Goal: Transaction & Acquisition: Book appointment/travel/reservation

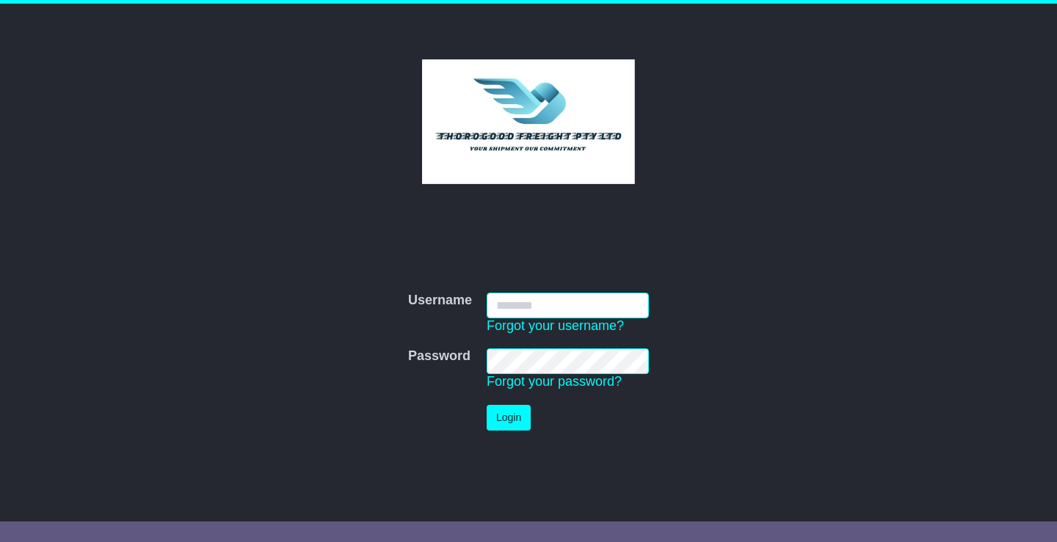
click at [539, 308] on input "Username" at bounding box center [568, 306] width 162 height 26
type input "**********"
click at [487, 405] on button "Login" at bounding box center [509, 418] width 44 height 26
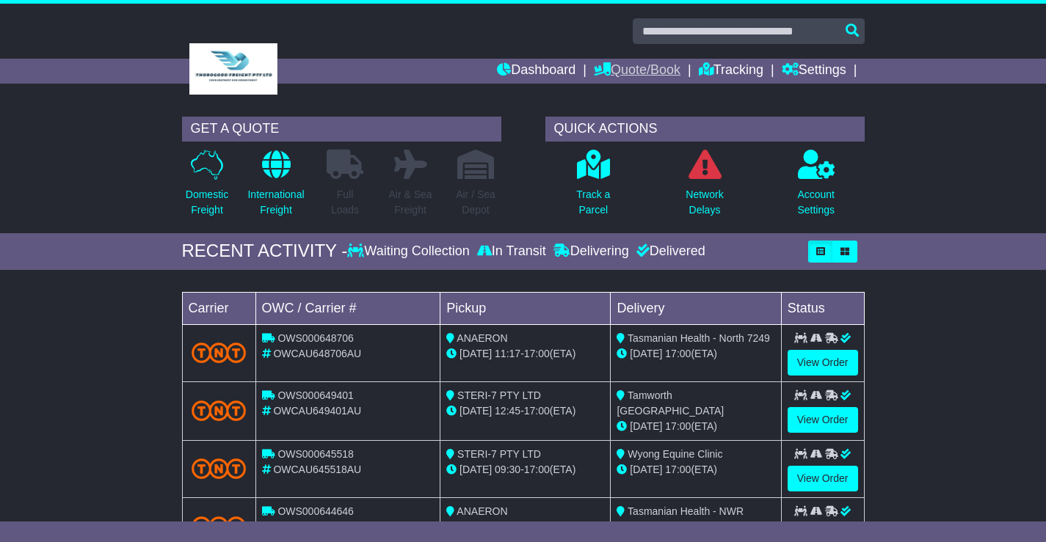
click at [635, 70] on link "Quote/Book" at bounding box center [637, 71] width 87 height 25
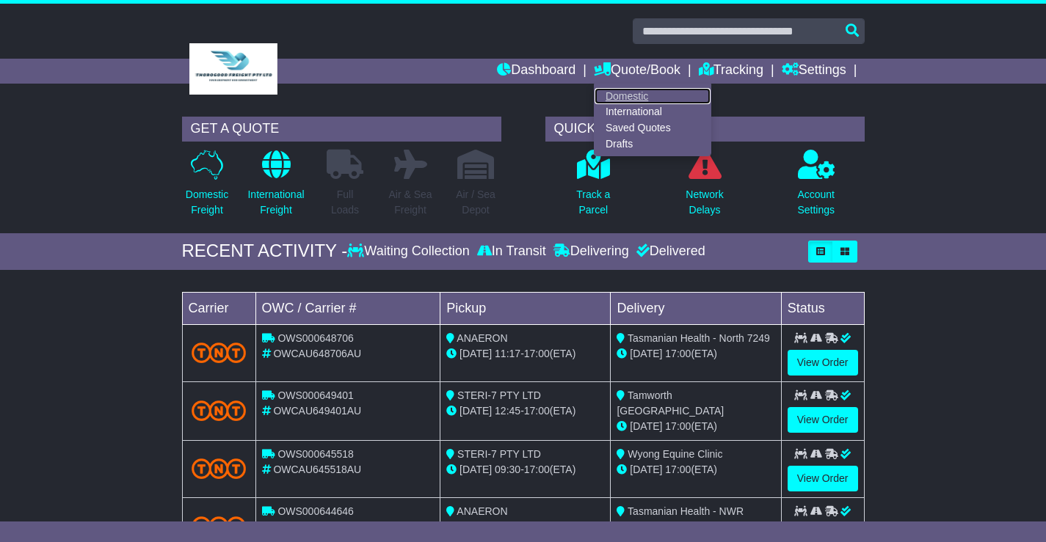
click at [600, 95] on link "Domestic" at bounding box center [652, 96] width 116 height 16
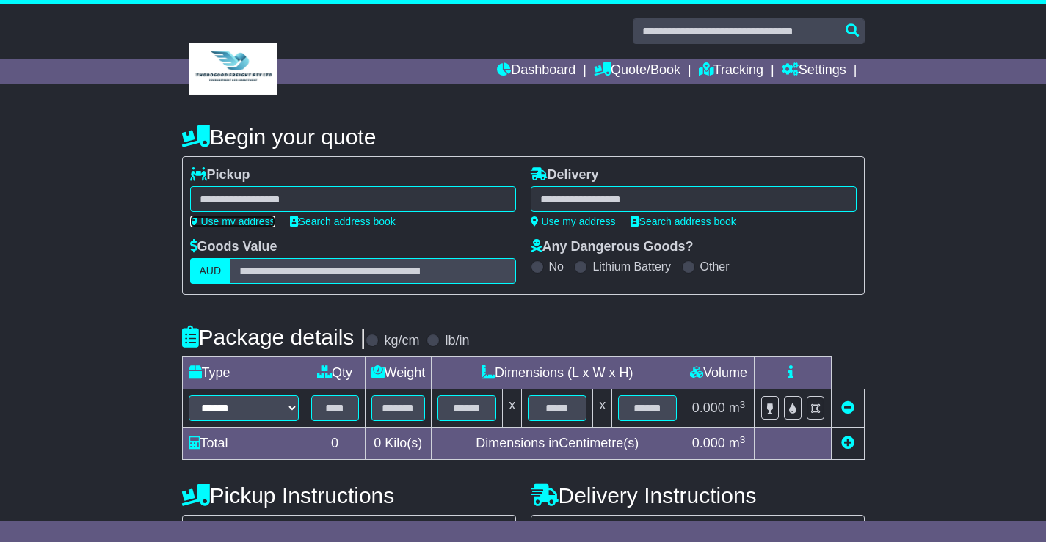
click at [255, 225] on link "Use my address" at bounding box center [232, 222] width 85 height 12
type input "**********"
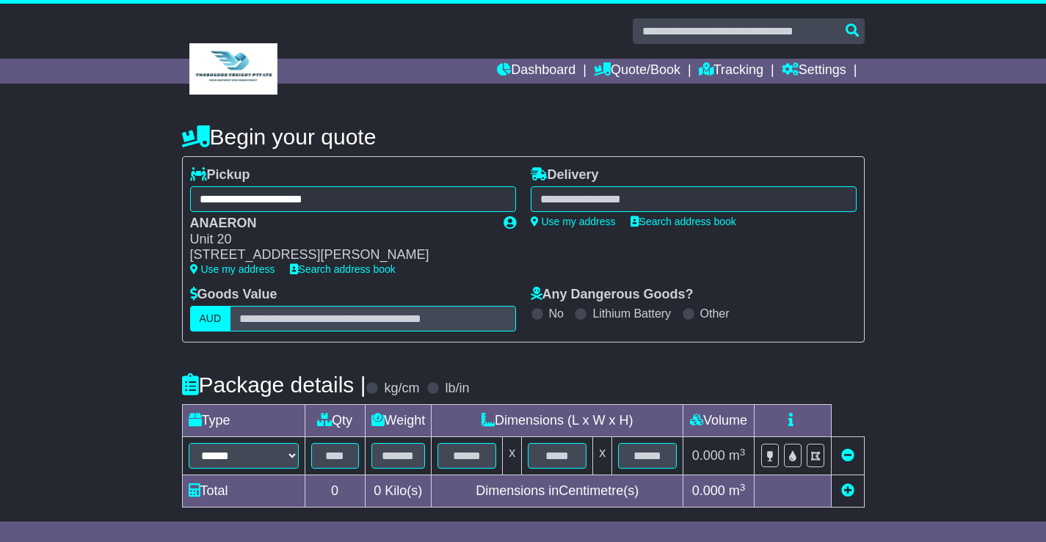
click at [637, 200] on div at bounding box center [694, 199] width 326 height 26
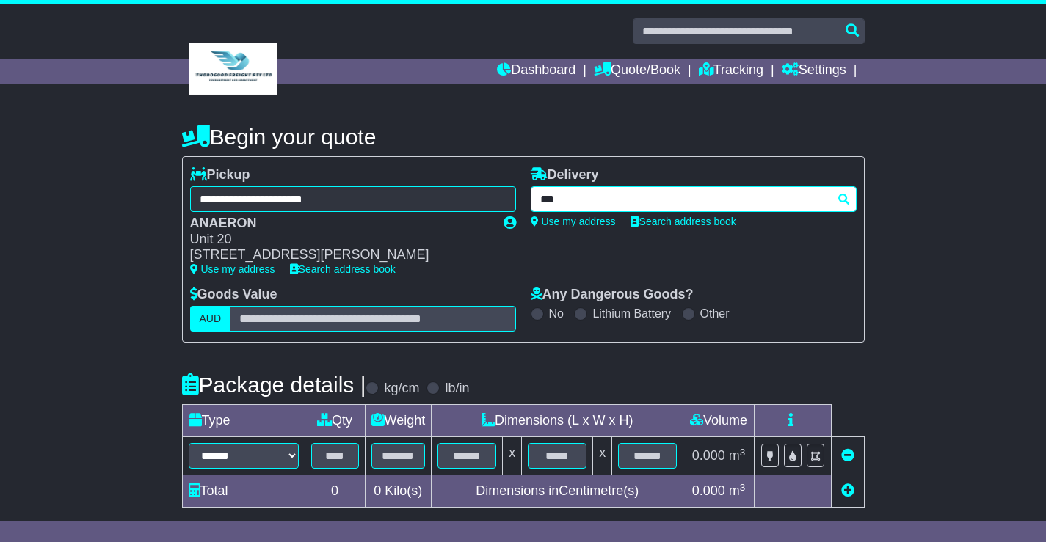
type input "****"
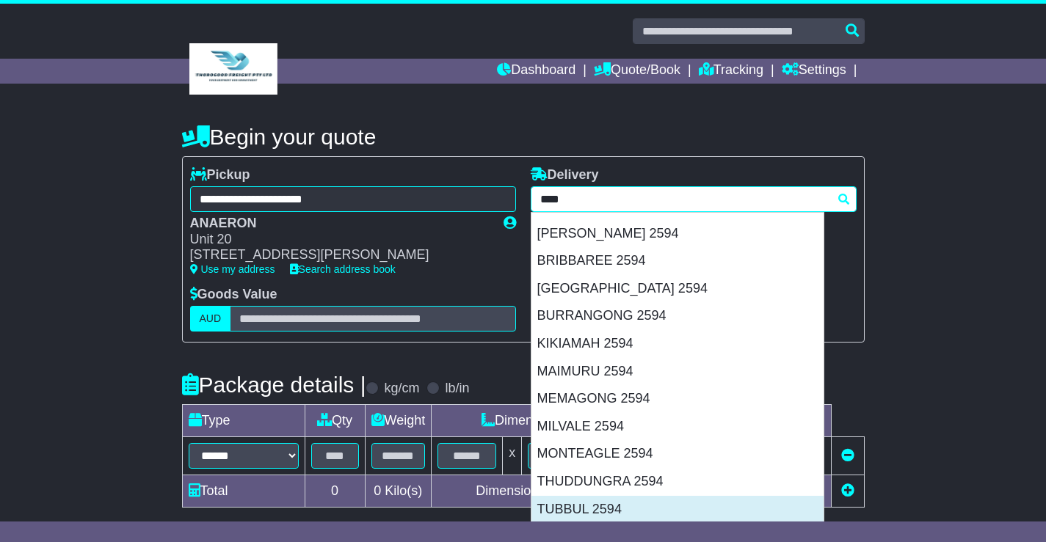
scroll to position [220, 0]
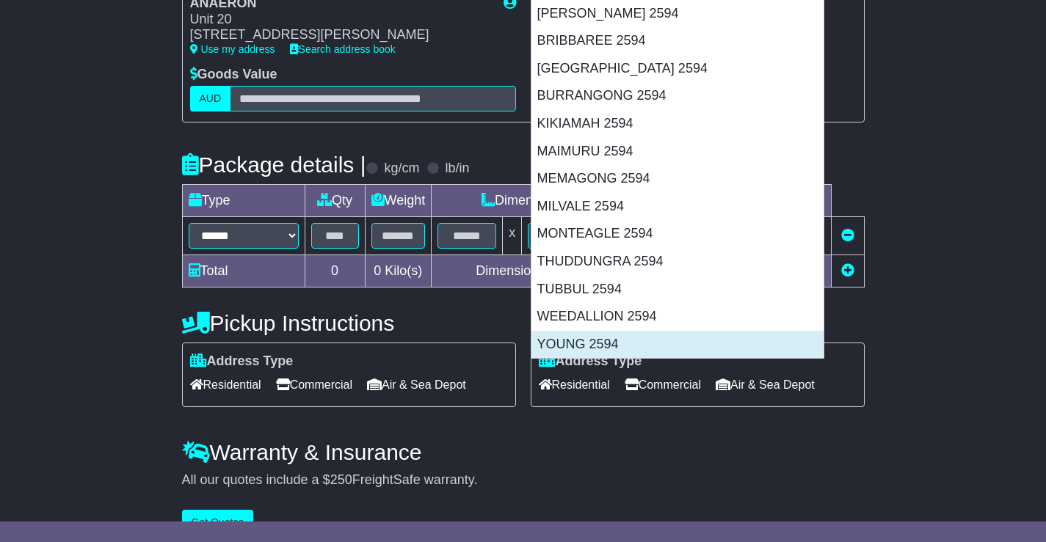
click at [567, 335] on div "YOUNG 2594" at bounding box center [677, 345] width 292 height 28
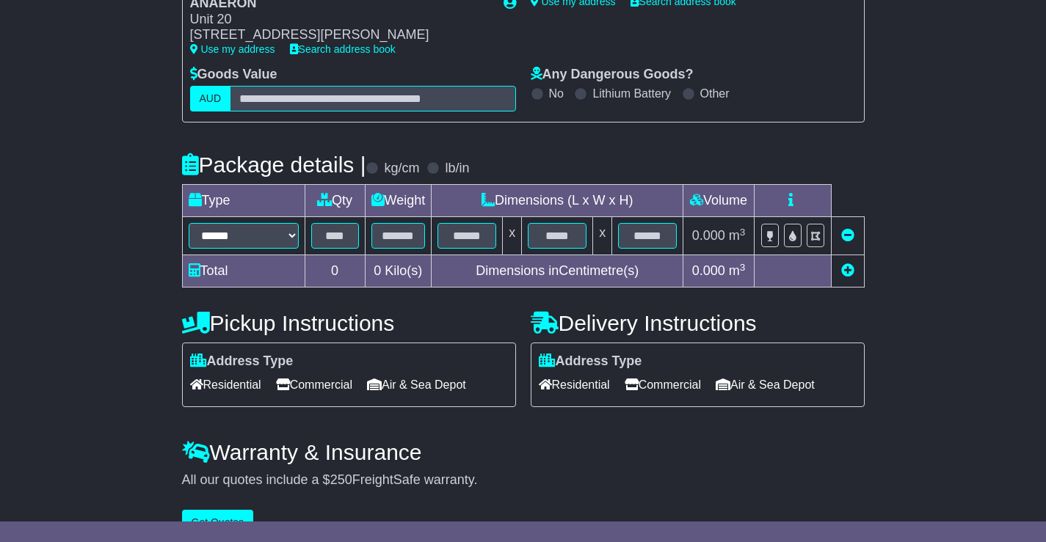
type input "**********"
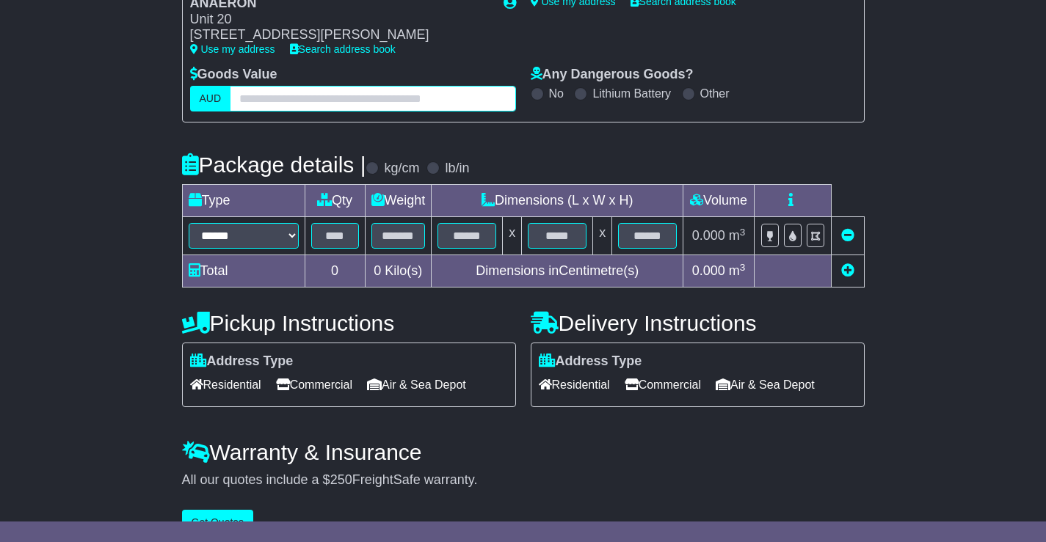
click at [304, 98] on input "text" at bounding box center [373, 99] width 286 height 26
type input "***"
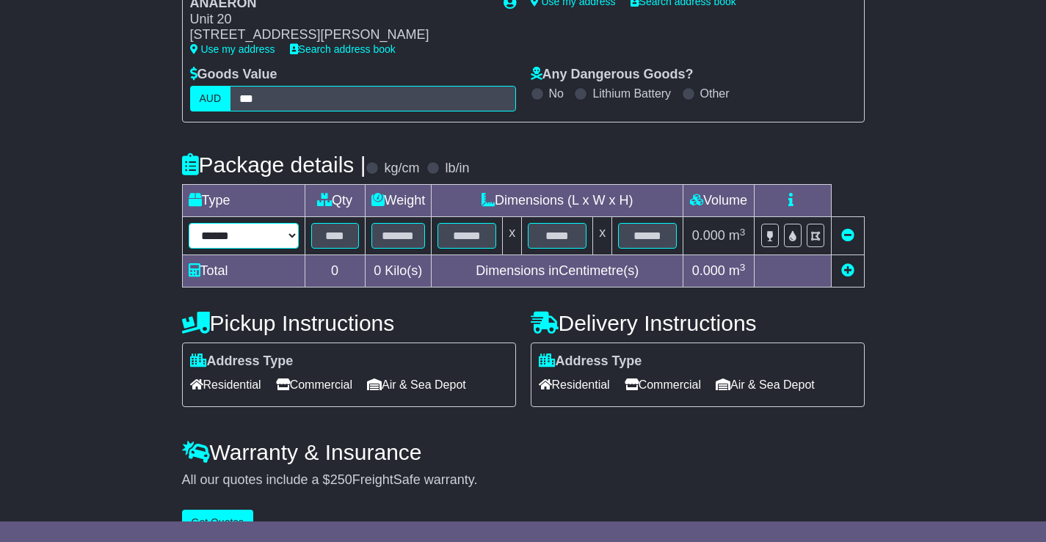
click at [247, 242] on select "****** ****** *** ******** ***** **** **** ****** *** *******" at bounding box center [244, 236] width 110 height 26
select select "***"
click at [189, 223] on select "****** ****** *** ******** ***** **** **** ****** *** *******" at bounding box center [244, 236] width 110 height 26
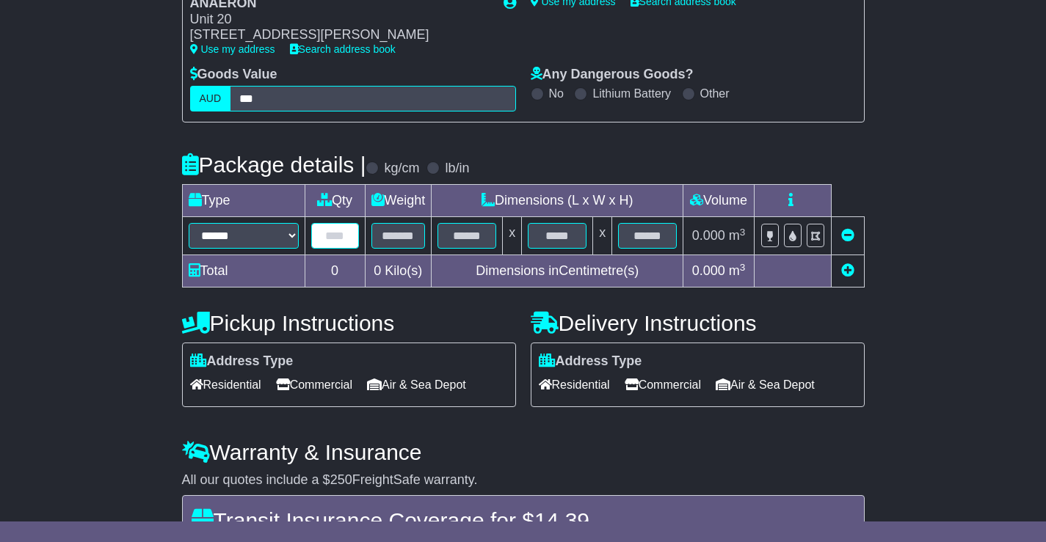
click at [337, 230] on input "text" at bounding box center [335, 236] width 48 height 26
type input "*"
type input "***"
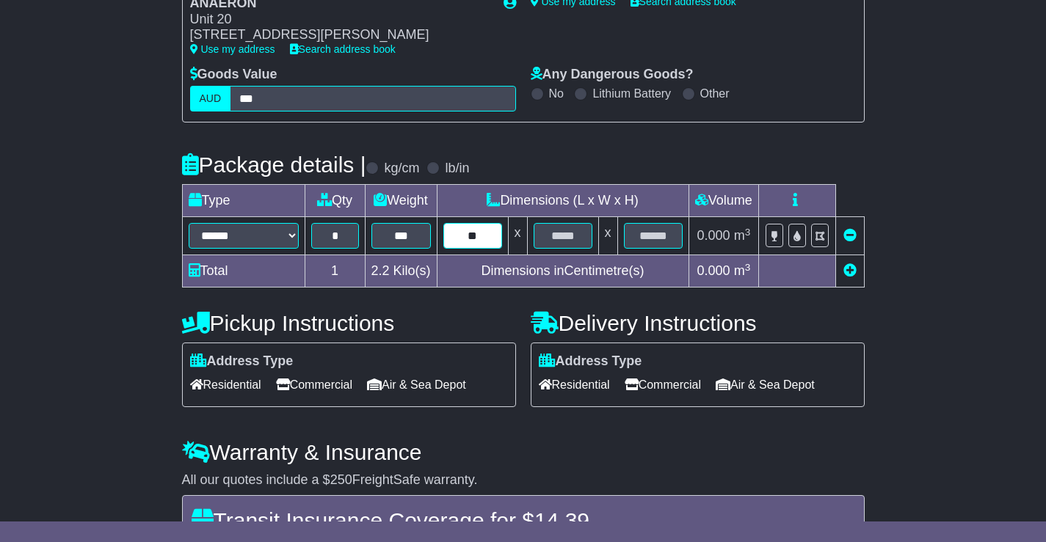
type input "**"
click at [677, 390] on span "Commercial" at bounding box center [663, 385] width 76 height 23
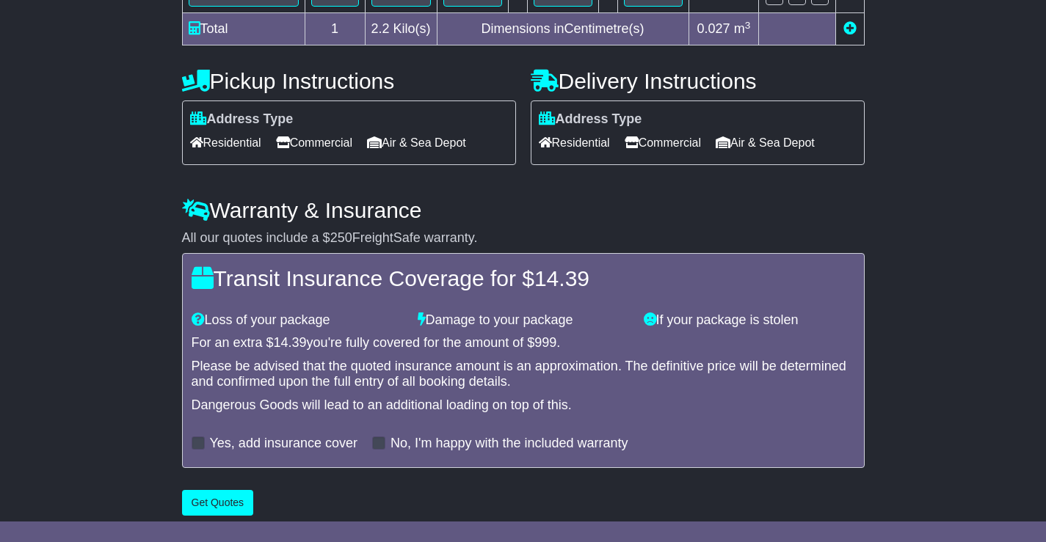
scroll to position [474, 0]
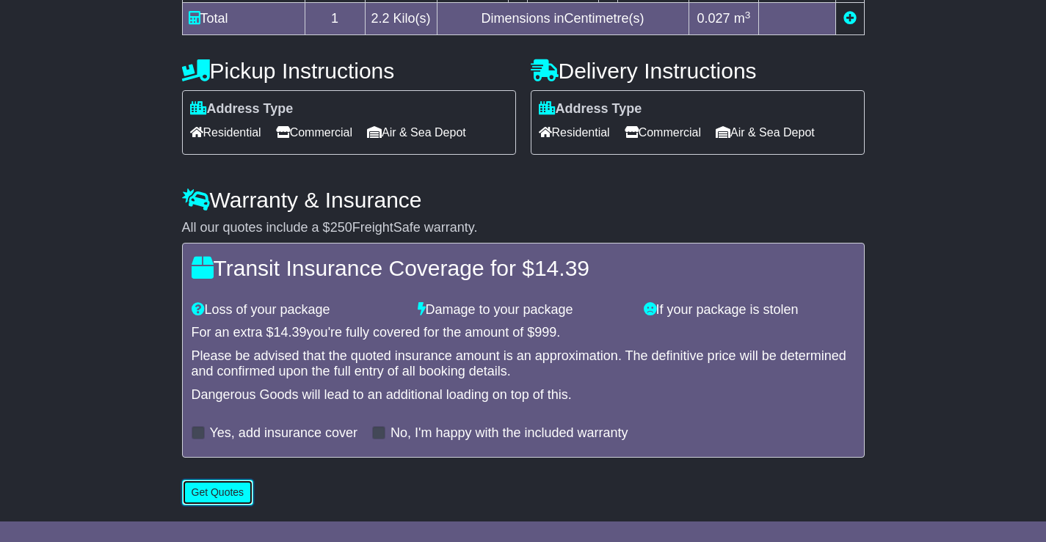
click at [237, 502] on button "Get Quotes" at bounding box center [218, 493] width 72 height 26
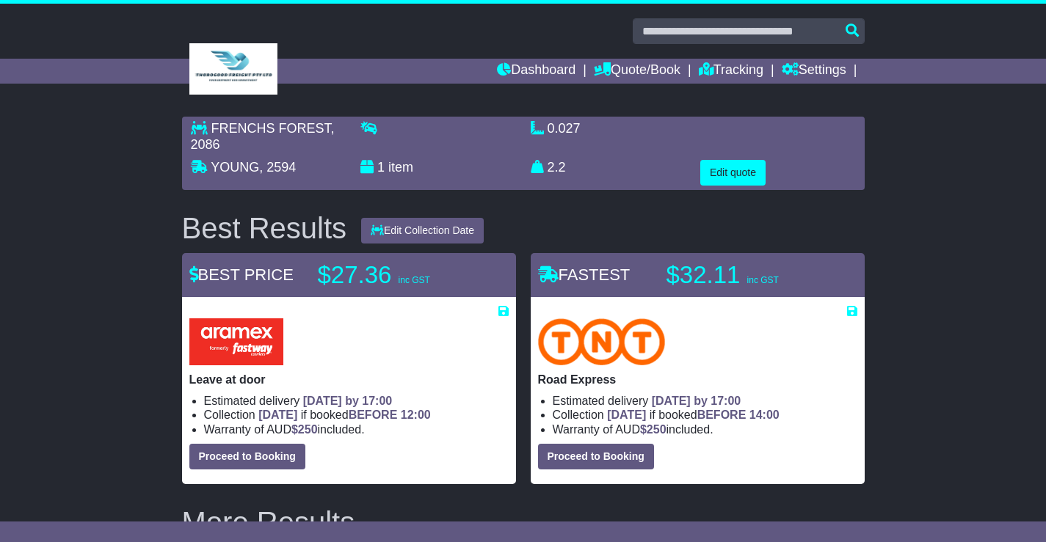
click at [636, 418] on span "[DATE]" at bounding box center [626, 415] width 39 height 12
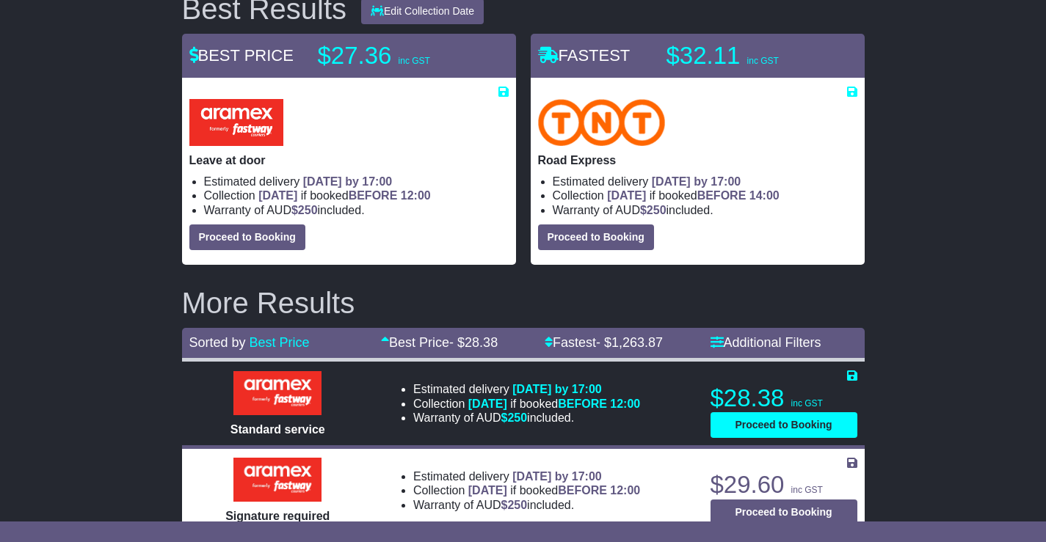
scroll to position [220, 0]
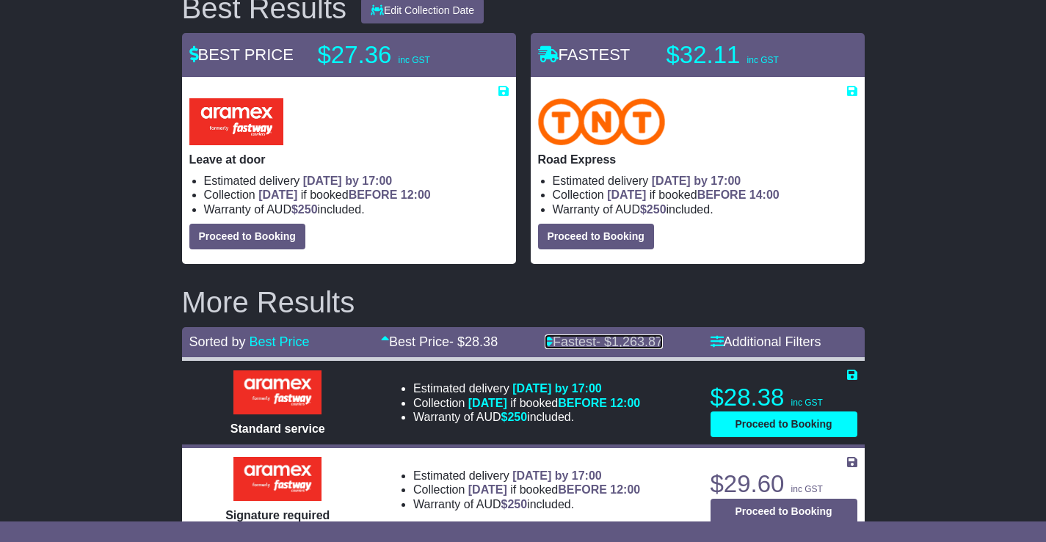
click at [591, 340] on link "Fastest - $ 1,263.87" at bounding box center [604, 342] width 118 height 15
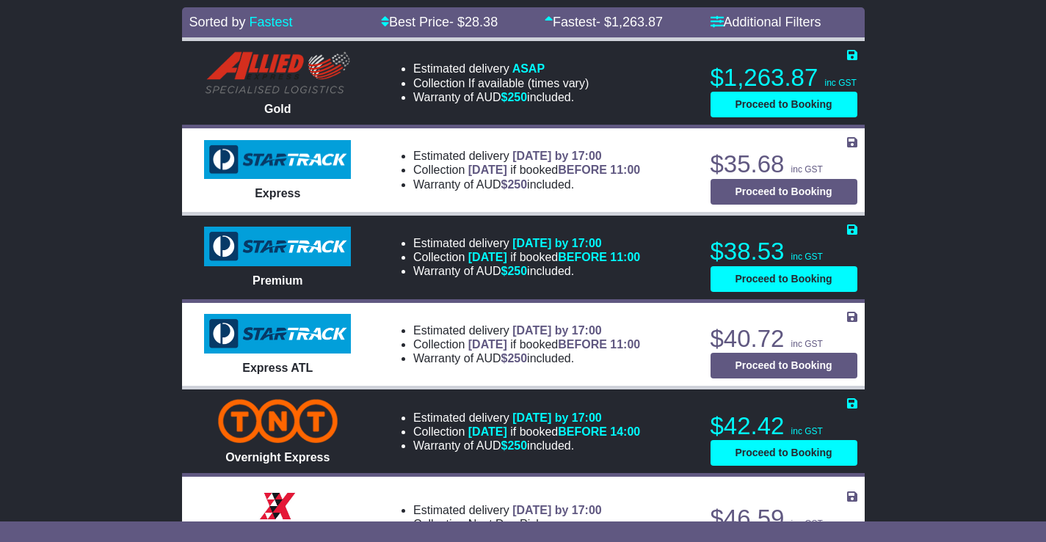
scroll to position [587, 0]
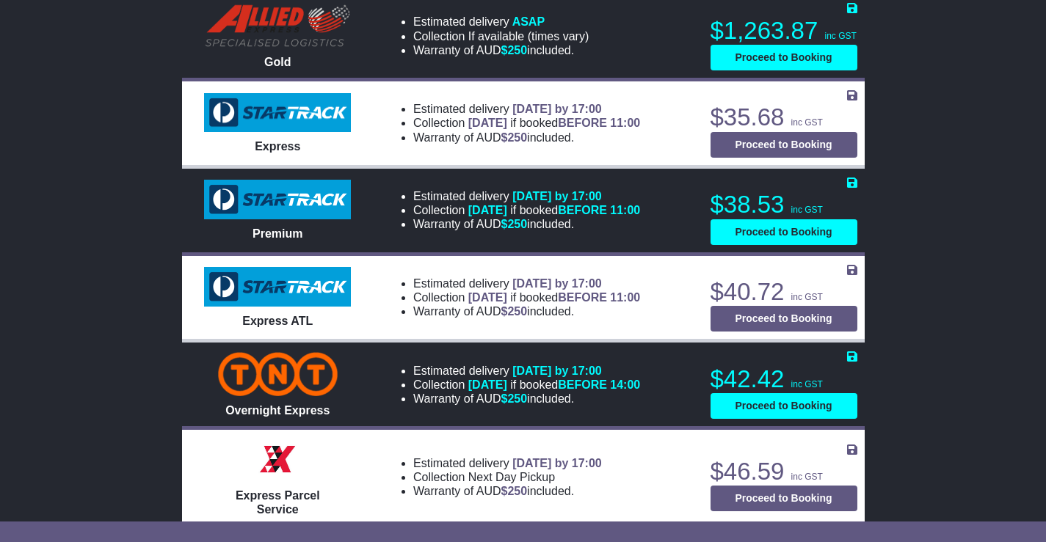
drag, startPoint x: 412, startPoint y: 206, endPoint x: 593, endPoint y: 227, distance: 181.8
click at [593, 227] on ul "Estimated delivery [DATE] by 17:00 Collection [DATE] if booked BEFORE 11:00 War…" at bounding box center [512, 210] width 256 height 43
click at [593, 227] on li "Warranty of AUD $ 250 included." at bounding box center [526, 224] width 227 height 14
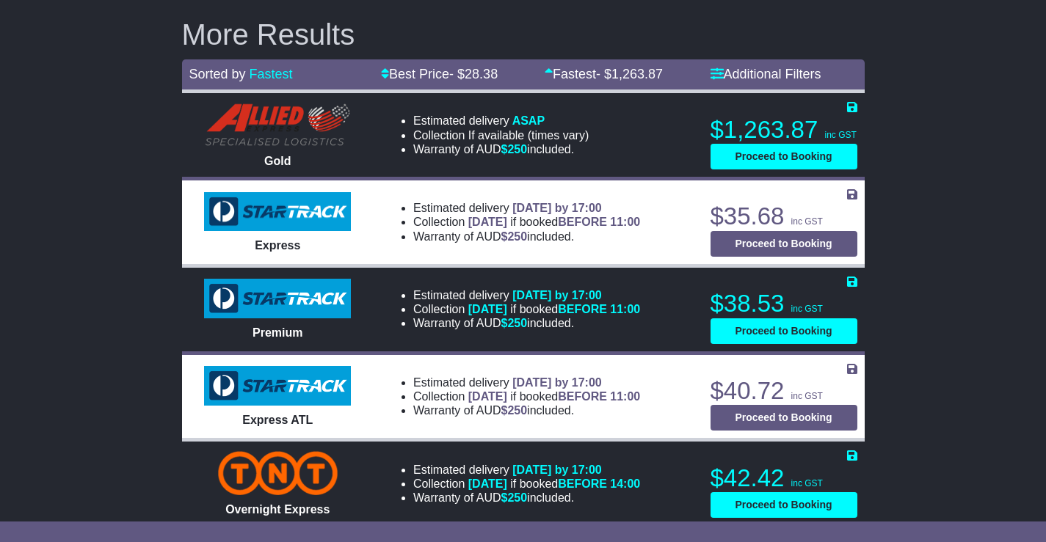
scroll to position [514, 0]
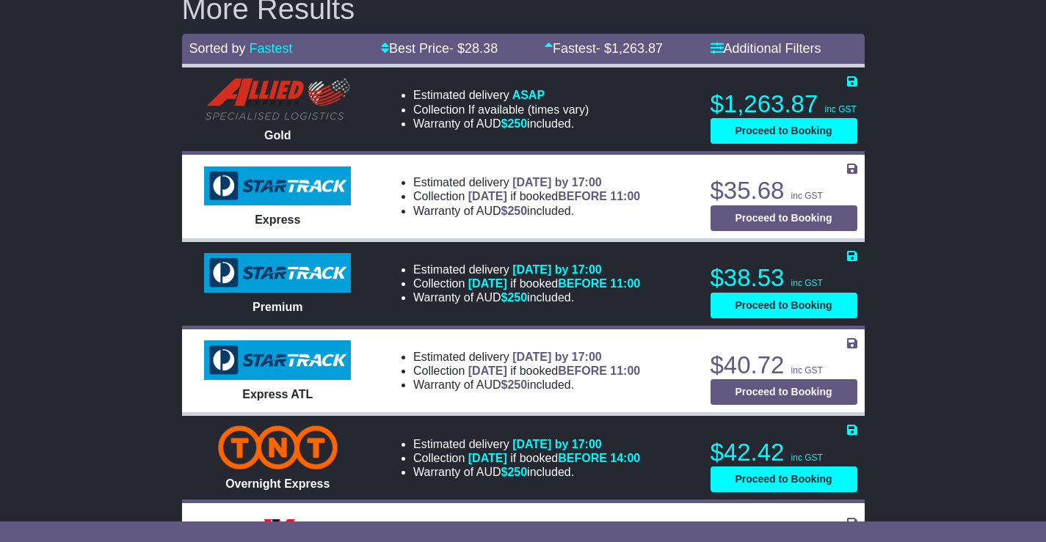
drag, startPoint x: 403, startPoint y: 273, endPoint x: 583, endPoint y: 297, distance: 181.4
click at [583, 297] on ul "Estimated delivery [DATE] by 17:00 Collection [DATE] if booked BEFORE 11:00 War…" at bounding box center [512, 284] width 256 height 43
click at [582, 297] on li "Warranty of AUD $ 250 included." at bounding box center [526, 298] width 227 height 14
drag, startPoint x: 582, startPoint y: 297, endPoint x: 403, endPoint y: 268, distance: 181.4
click at [403, 268] on ul "Estimated delivery [DATE] by 17:00 Collection [DATE] if booked BEFORE 11:00 War…" at bounding box center [512, 284] width 256 height 43
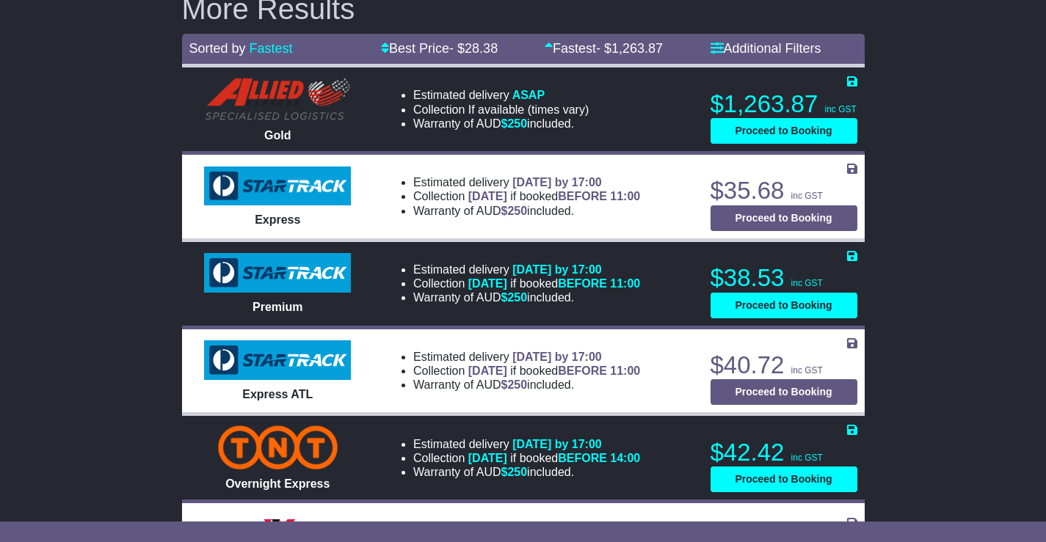
click at [413, 267] on li "Estimated delivery [DATE] by 17:00" at bounding box center [526, 270] width 227 height 14
drag, startPoint x: 400, startPoint y: 267, endPoint x: 561, endPoint y: 294, distance: 162.9
click at [561, 294] on ul "Estimated delivery [DATE] by 17:00 Collection [DATE] if booked BEFORE 11:00 War…" at bounding box center [512, 284] width 256 height 43
click at [561, 294] on li "Warranty of AUD $ 250 included." at bounding box center [526, 298] width 227 height 14
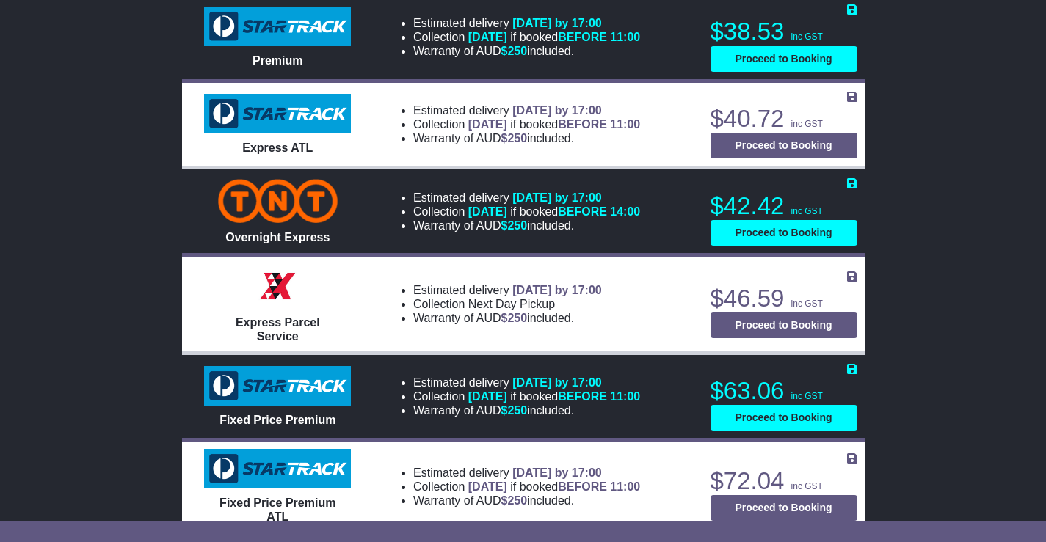
scroll to position [881, 0]
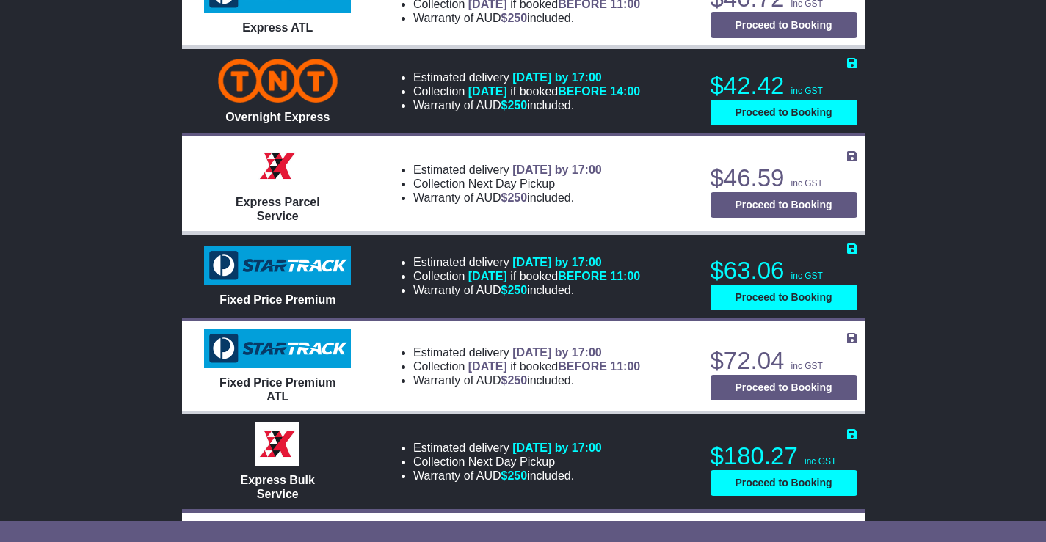
drag, startPoint x: 399, startPoint y: 264, endPoint x: 592, endPoint y: 289, distance: 194.6
click at [592, 289] on ul "Estimated delivery [DATE] by 17:00 Collection [DATE] if booked BEFORE 11:00 War…" at bounding box center [512, 276] width 256 height 43
click at [592, 289] on li "Warranty of AUD $ 250 included." at bounding box center [526, 290] width 227 height 14
drag, startPoint x: 522, startPoint y: 291, endPoint x: 381, endPoint y: 258, distance: 144.7
click at [384, 258] on ul "Estimated delivery [DATE] by 17:00 Collection [DATE] if booked BEFORE 11:00 War…" at bounding box center [512, 276] width 256 height 43
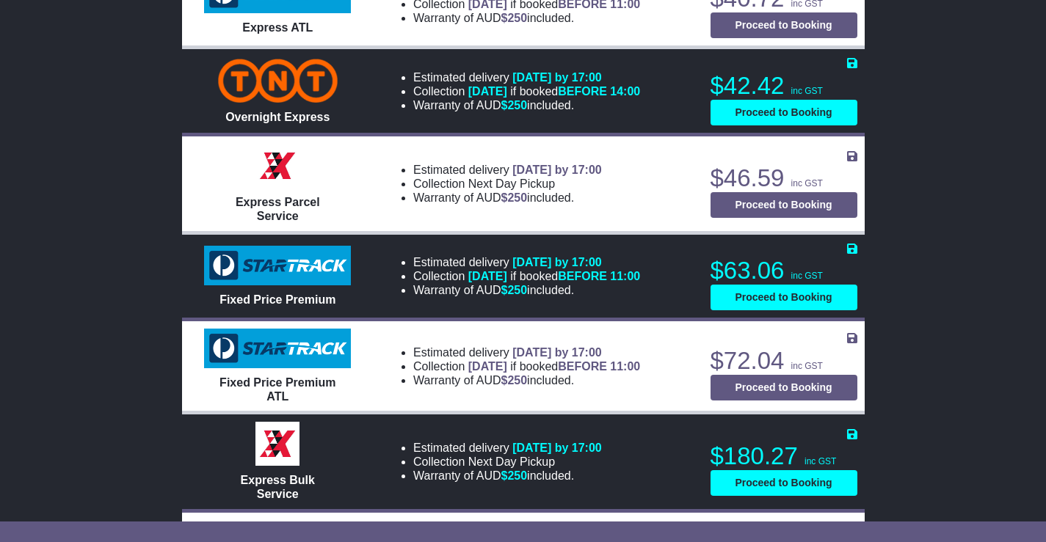
click at [434, 279] on li "Collection [DATE] if booked BEFORE 11:00" at bounding box center [526, 276] width 227 height 14
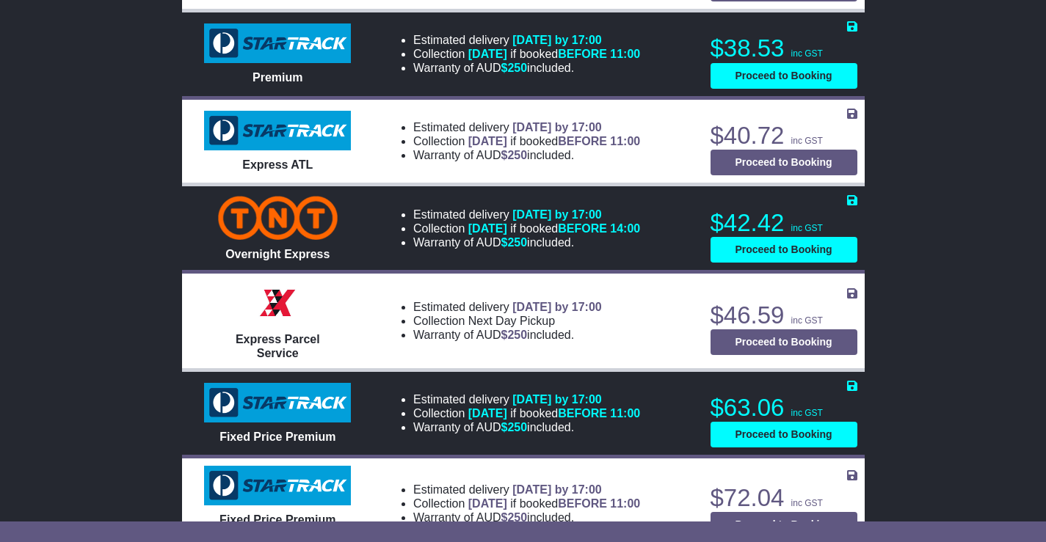
scroll to position [587, 0]
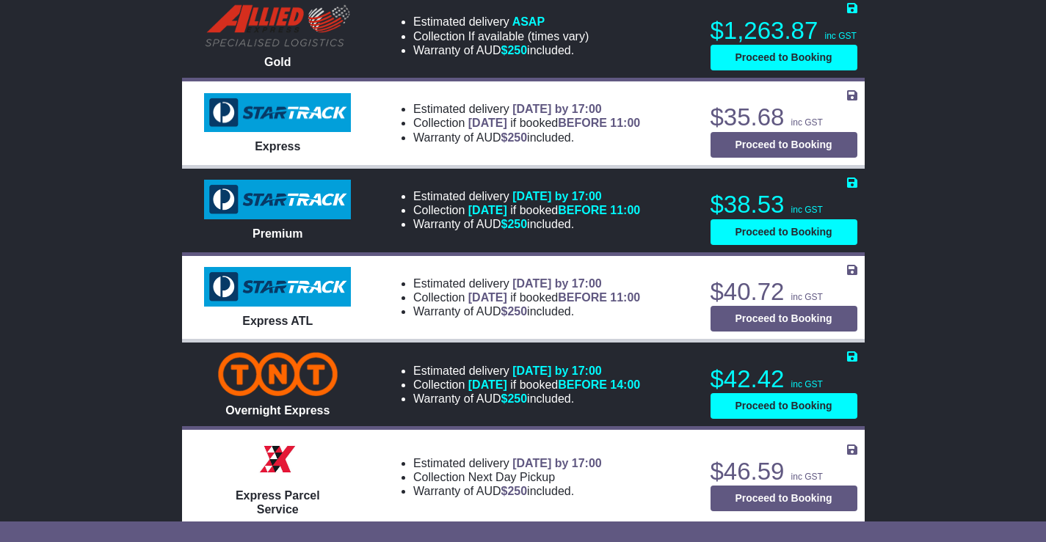
drag, startPoint x: 400, startPoint y: 193, endPoint x: 602, endPoint y: 223, distance: 204.1
click at [602, 223] on ul "Estimated delivery [DATE] by 17:00 Collection [DATE] if booked BEFORE 11:00 War…" at bounding box center [512, 210] width 256 height 43
click at [602, 223] on li "Warranty of AUD $ 250 included." at bounding box center [526, 224] width 227 height 14
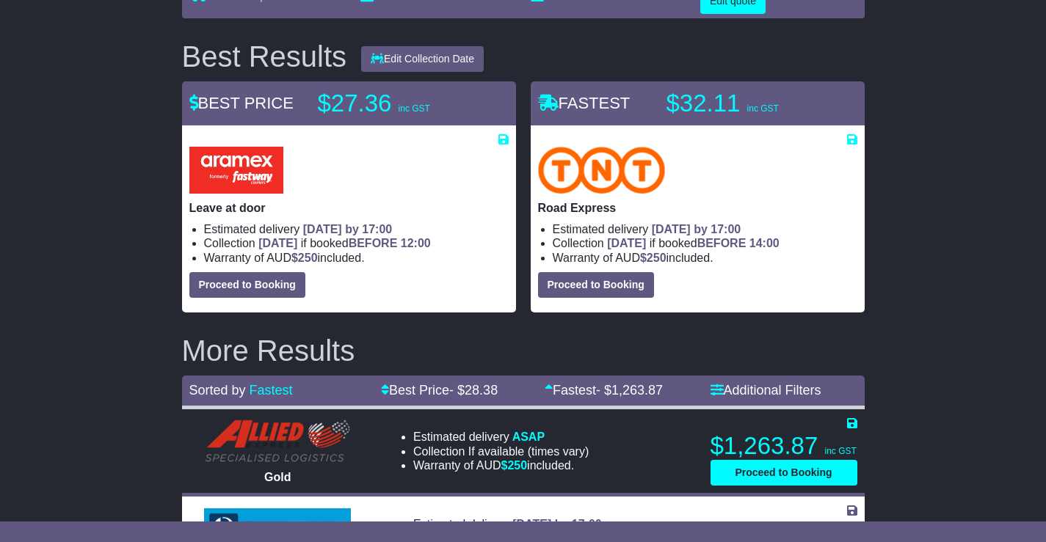
scroll to position [147, 0]
